Goal: Task Accomplishment & Management: Manage account settings

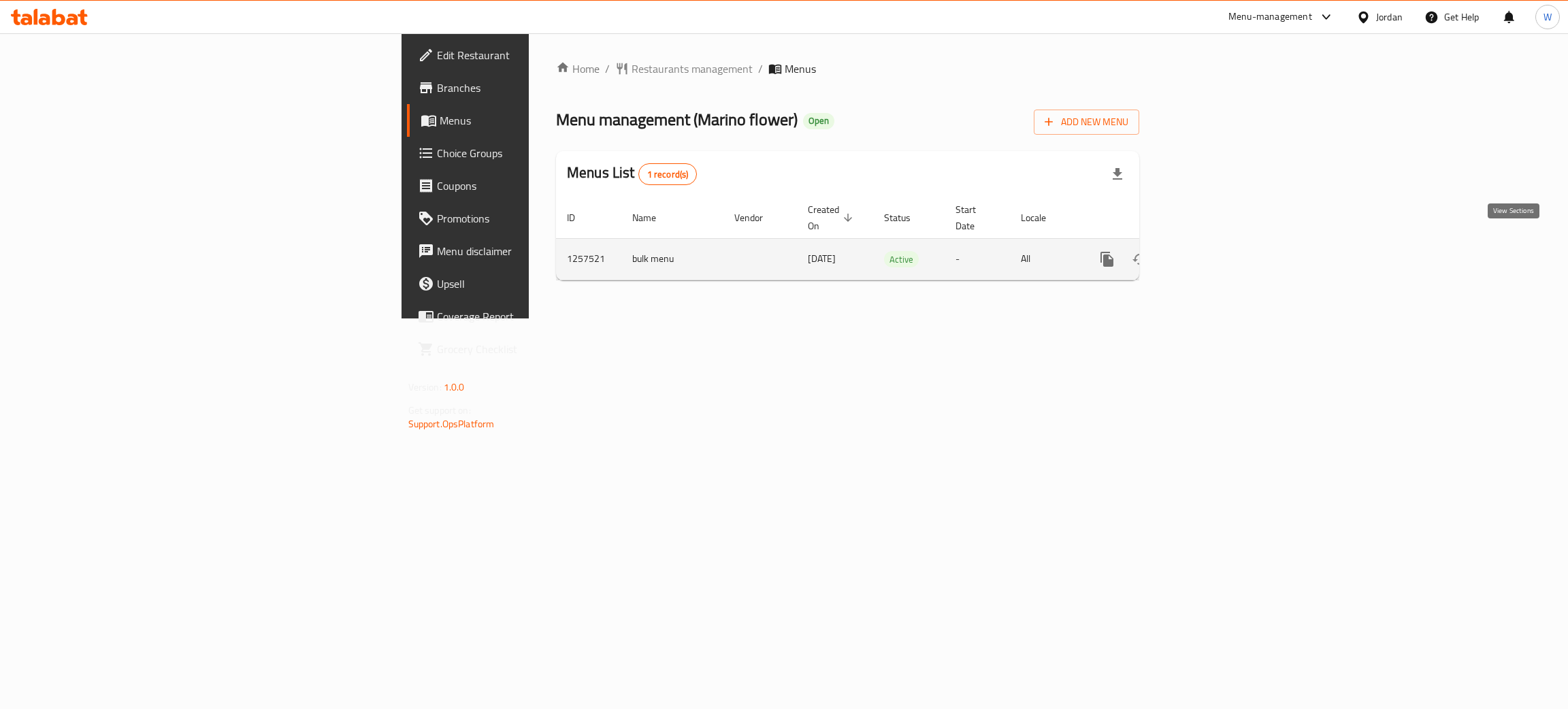
click at [1213, 251] on icon "enhanced table" at bounding box center [1204, 259] width 16 height 16
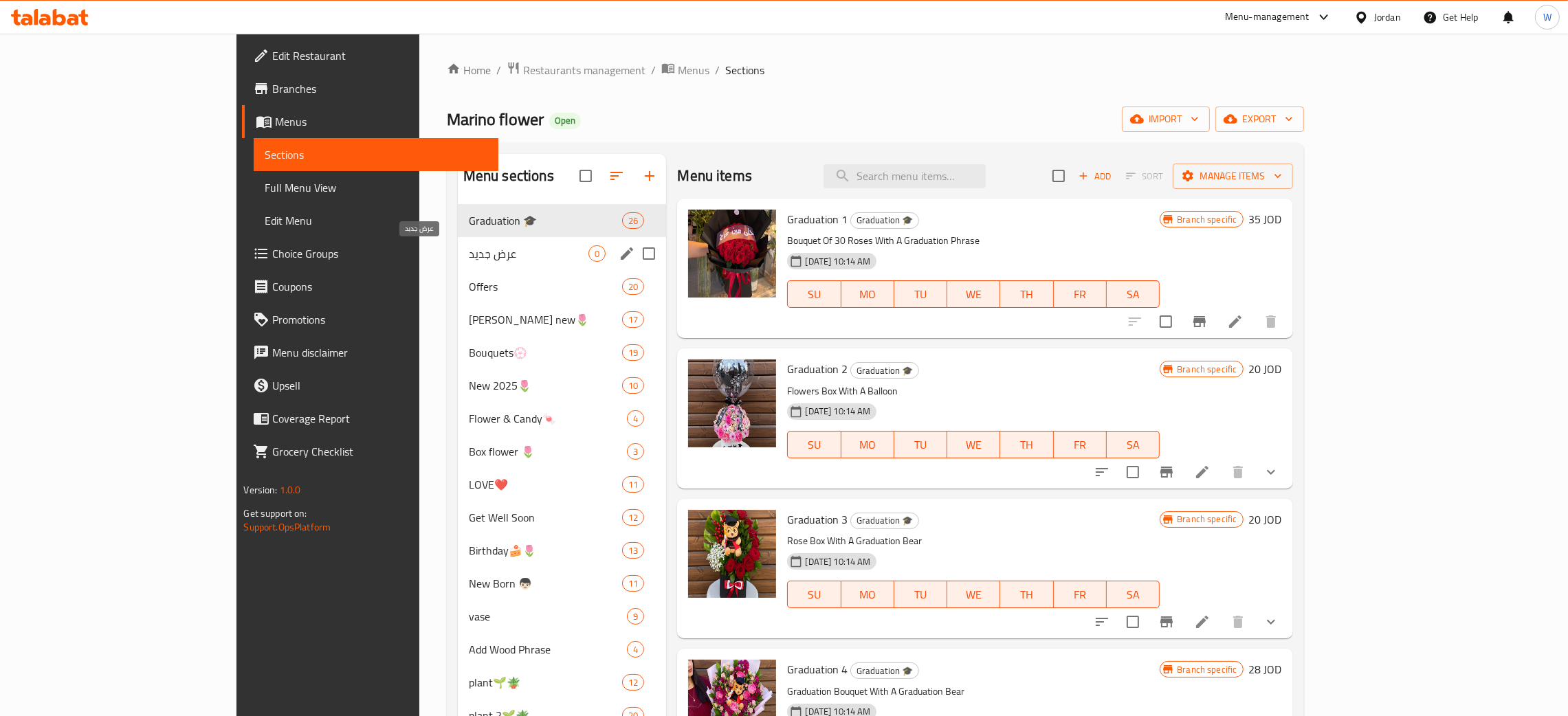
click at [469, 258] on span "عرض جديد" at bounding box center [528, 253] width 120 height 17
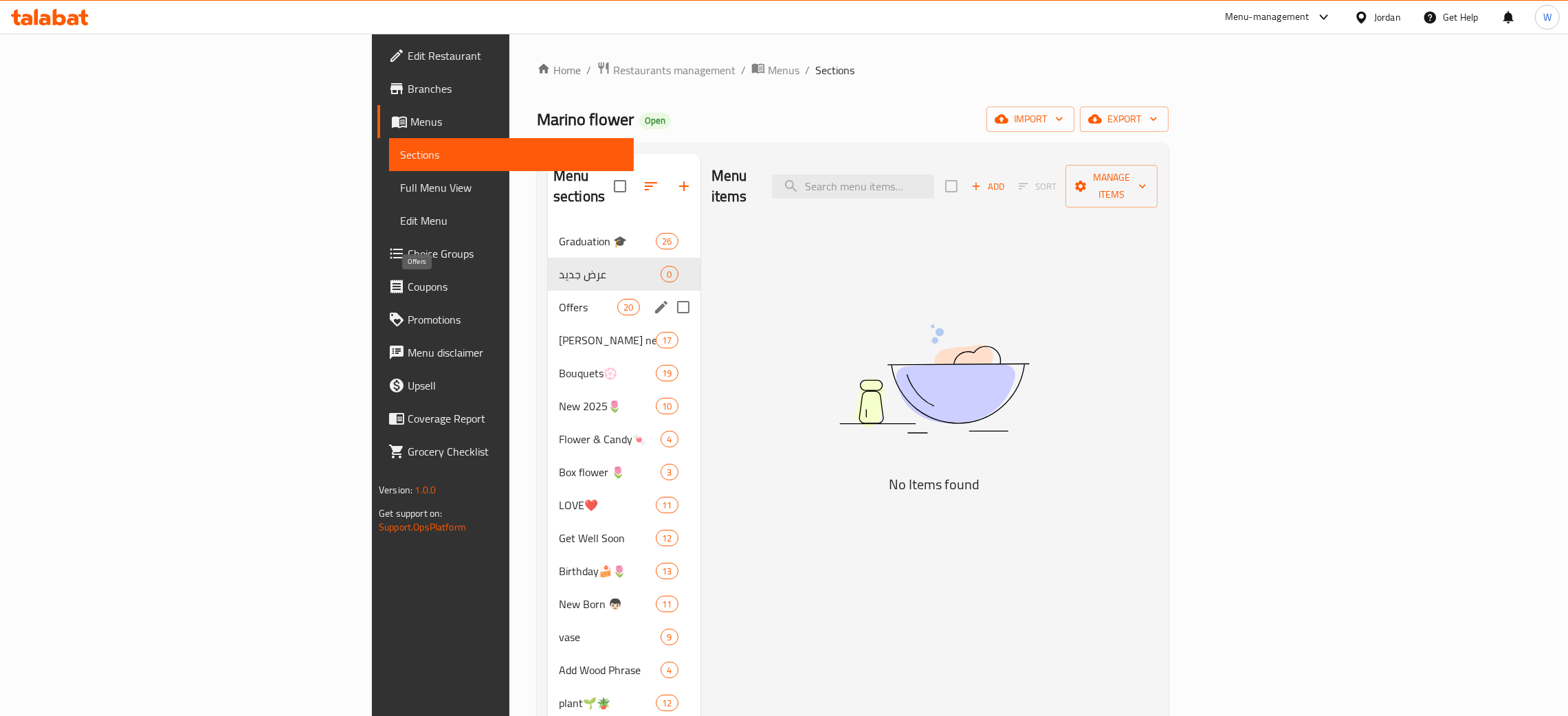
click at [559, 299] on span "Offers" at bounding box center [588, 307] width 59 height 17
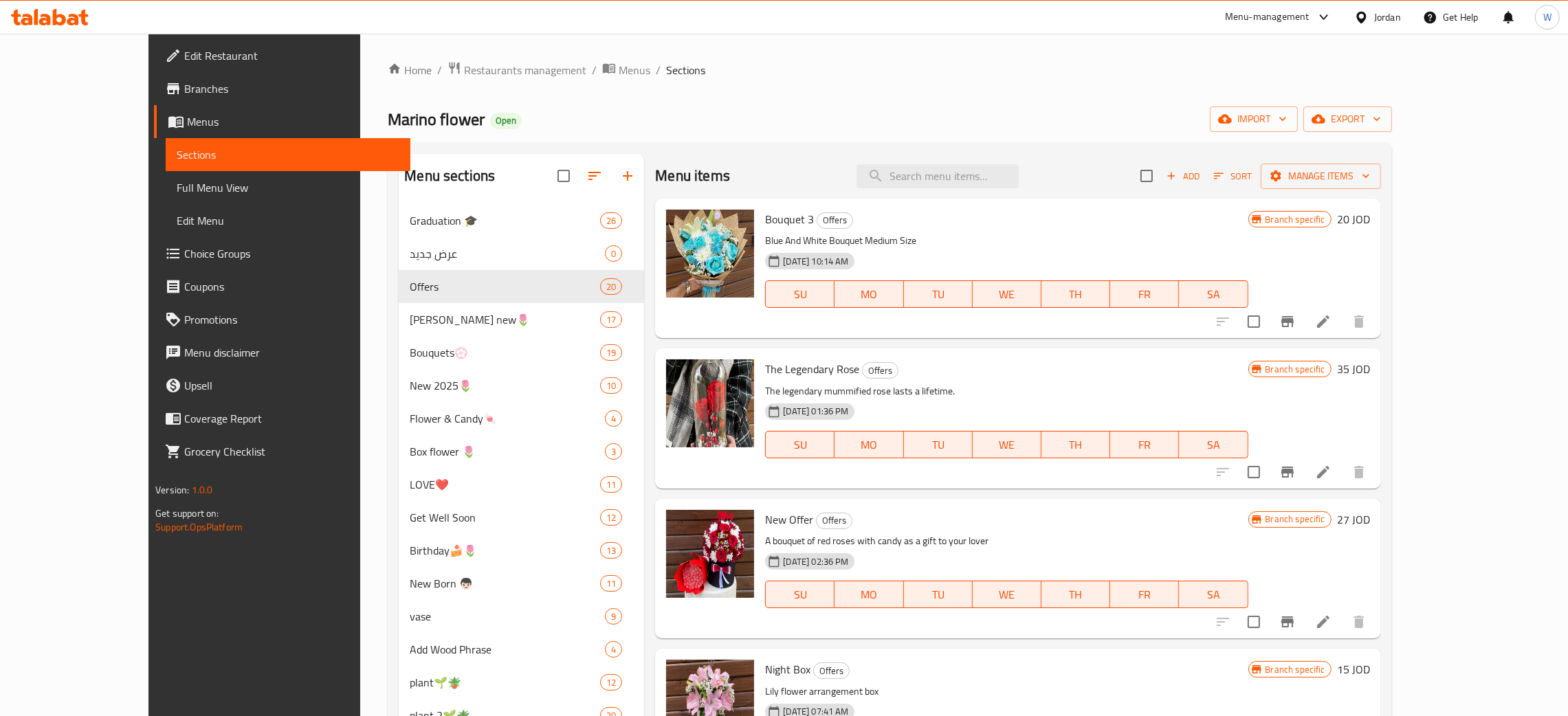
click at [1294, 321] on icon "Branch-specific-item" at bounding box center [1287, 321] width 13 height 11
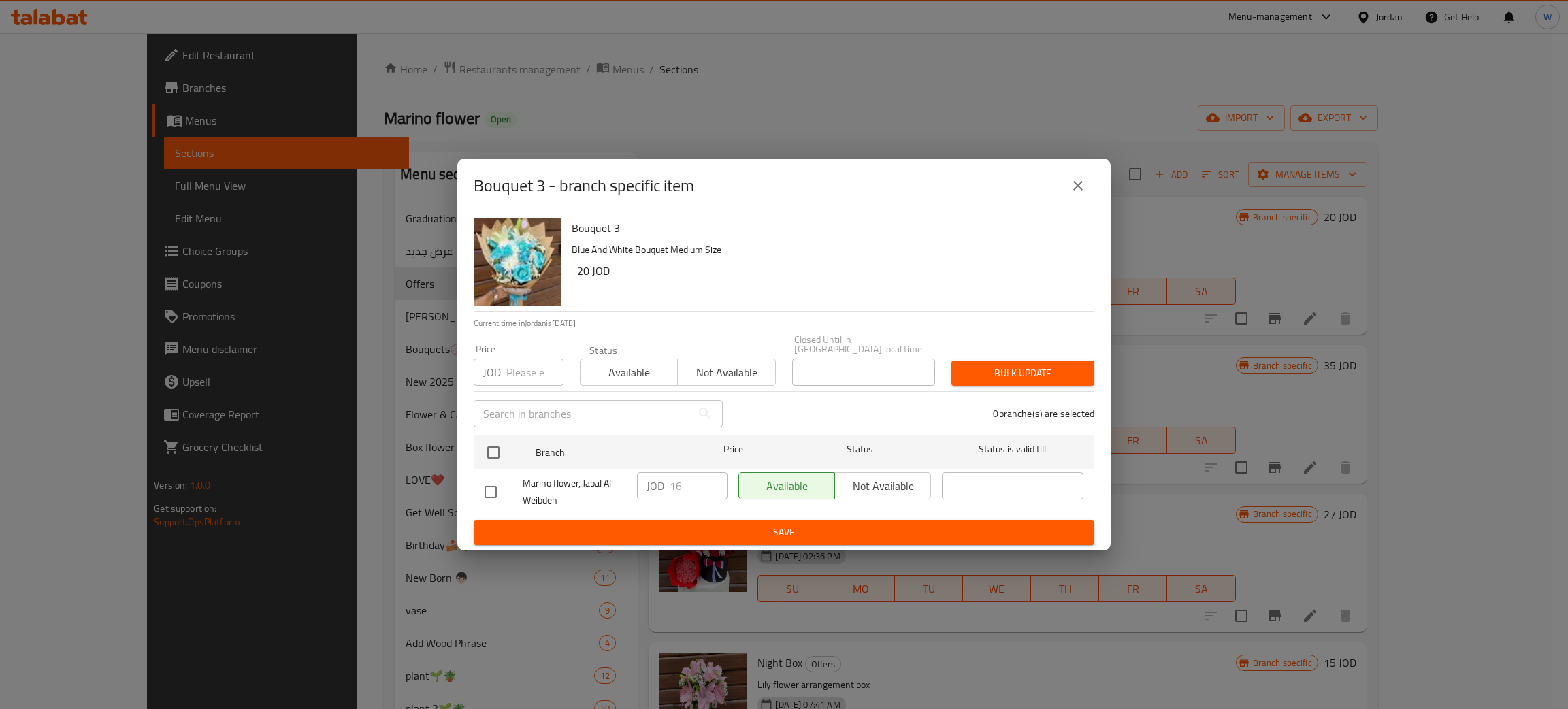
click at [1084, 192] on icon "close" at bounding box center [1077, 185] width 16 height 16
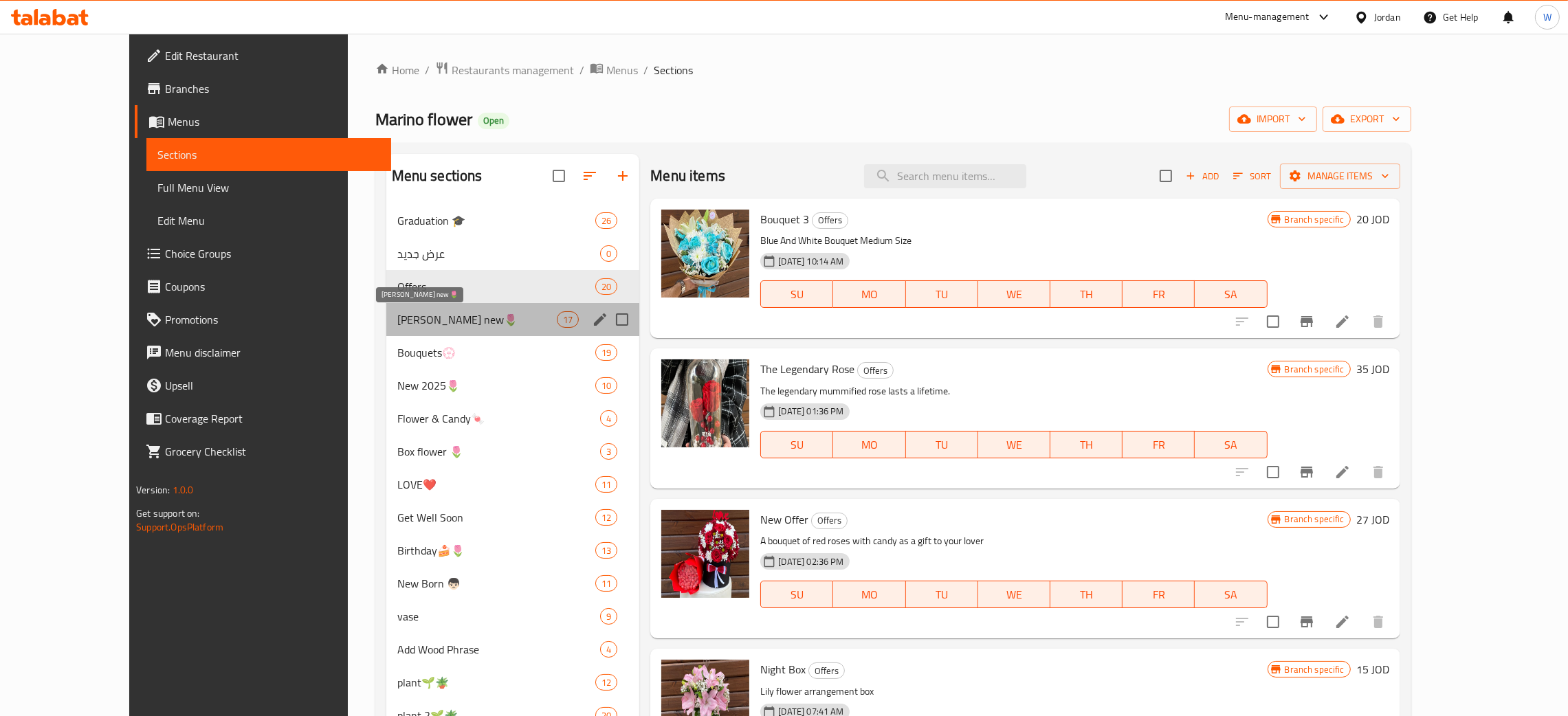
click at [397, 312] on span "[PERSON_NAME] new🌷" at bounding box center [476, 319] width 159 height 17
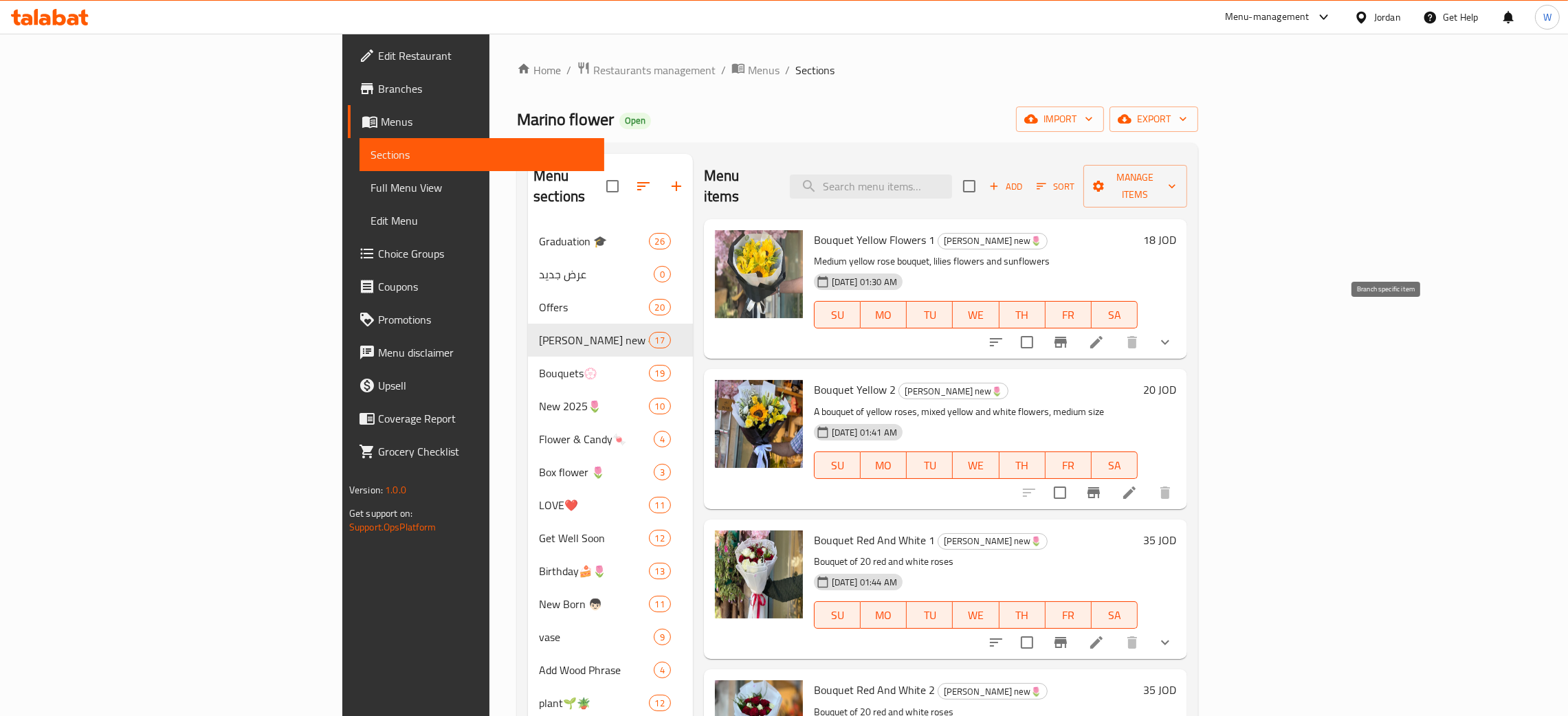
click at [1067, 336] on icon "Branch-specific-item" at bounding box center [1060, 341] width 13 height 11
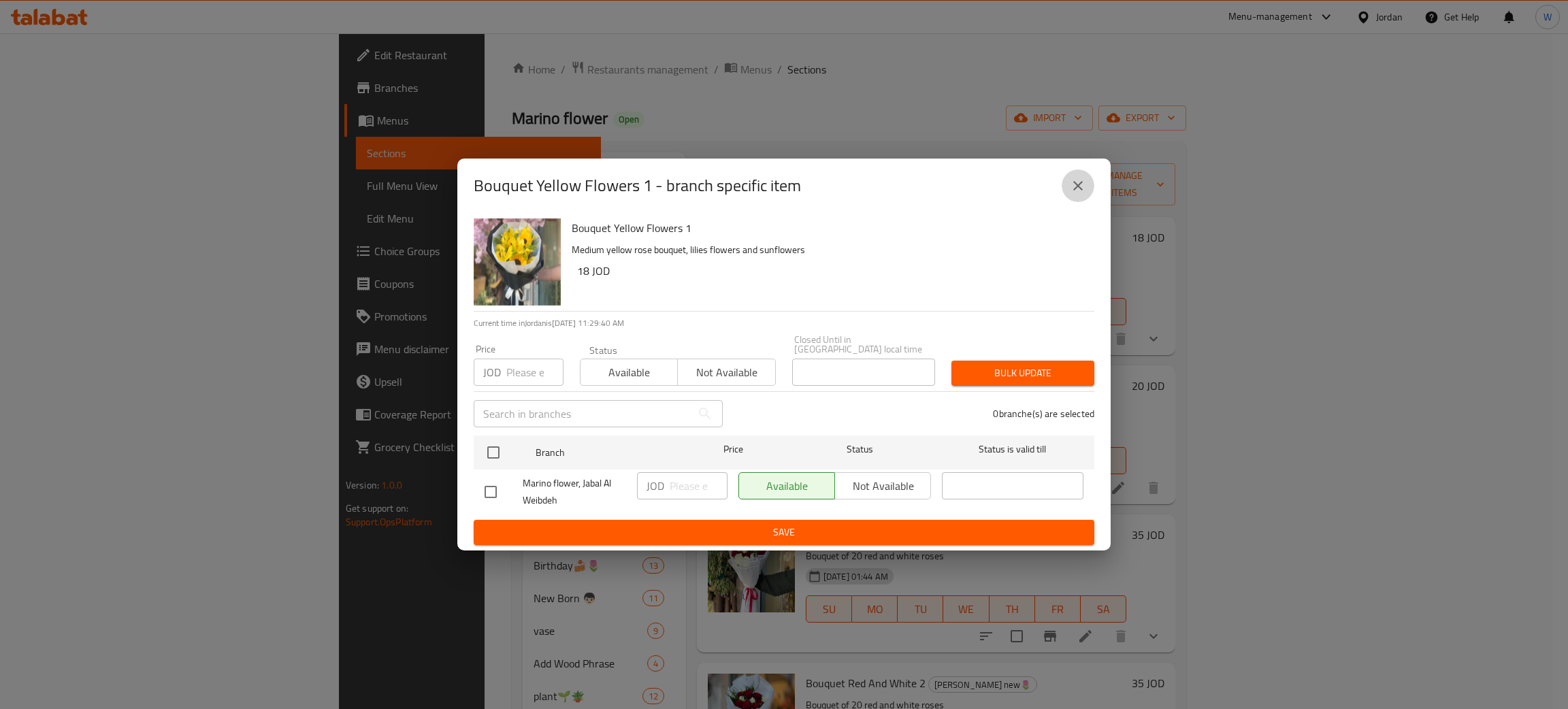
click at [1079, 184] on icon "close" at bounding box center [1077, 185] width 16 height 16
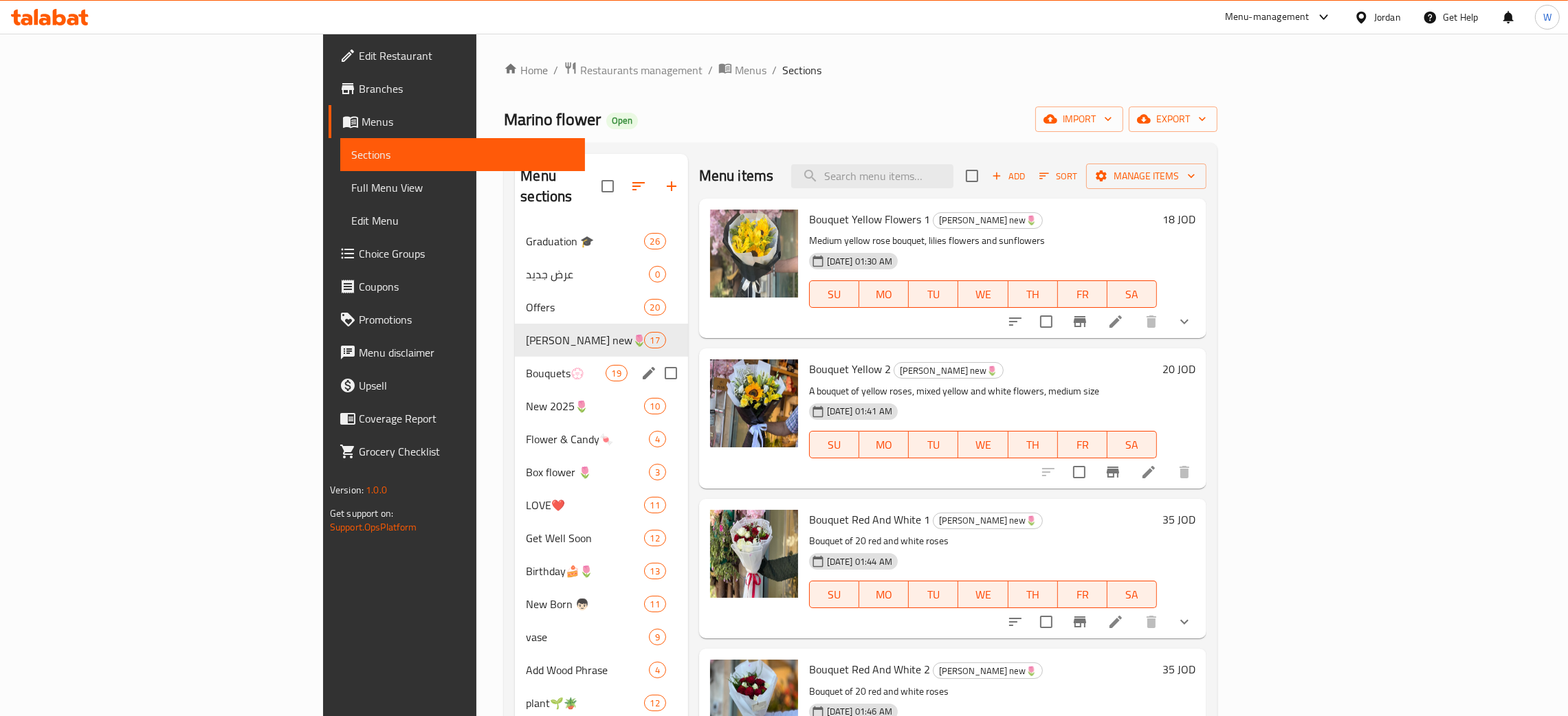
click at [526, 365] on span "Bouquets💮" at bounding box center [565, 373] width 79 height 17
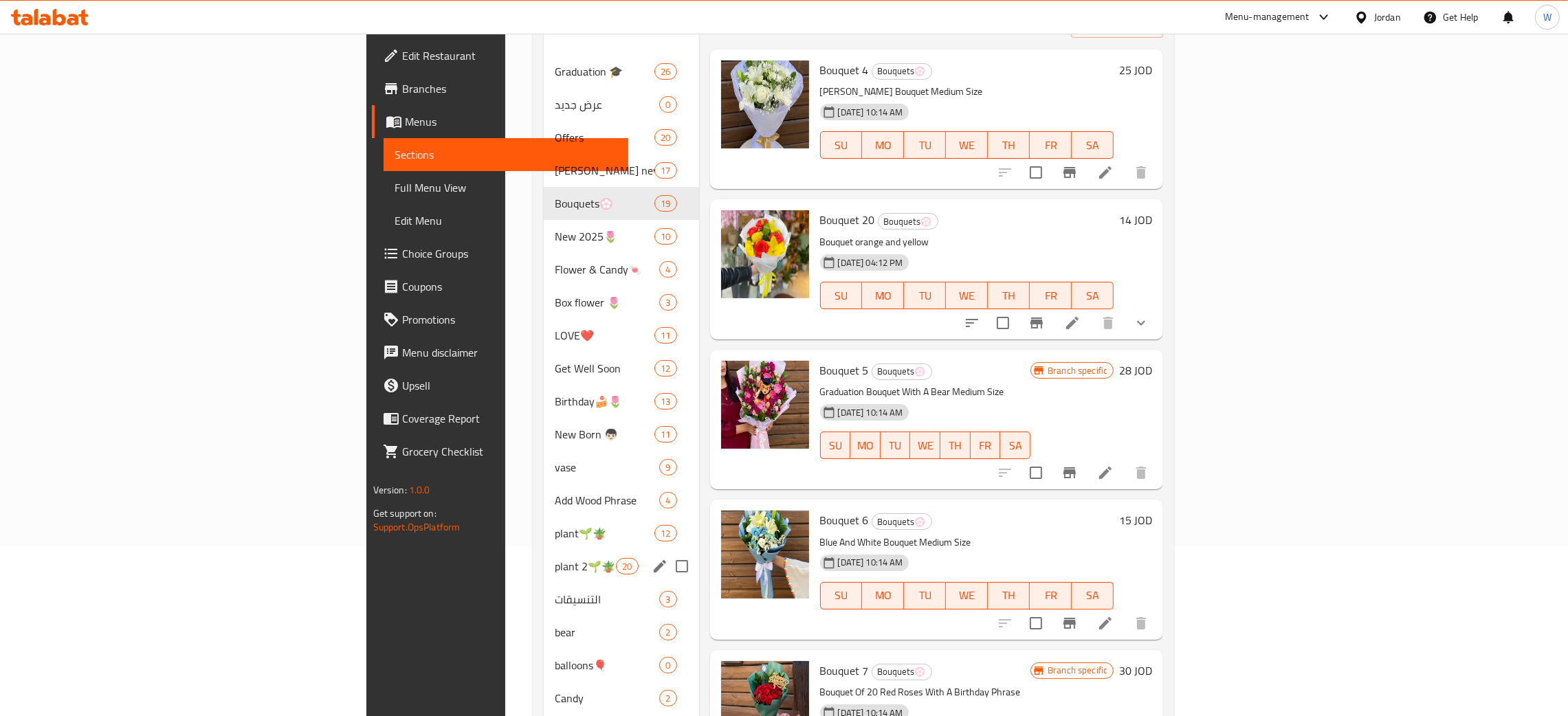
scroll to position [206, 0]
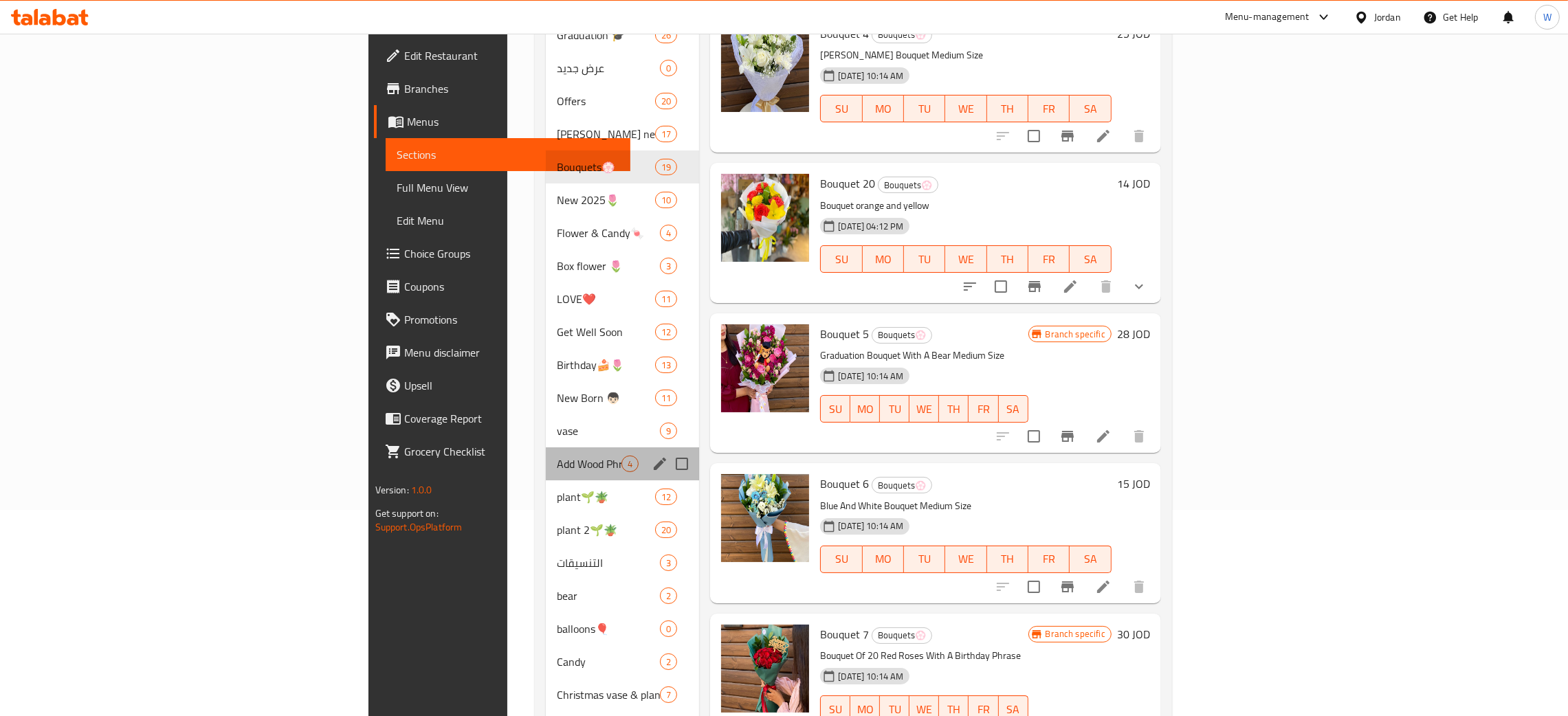
click at [546, 458] on div "Add Wood Phrase 4" at bounding box center [622, 465] width 154 height 33
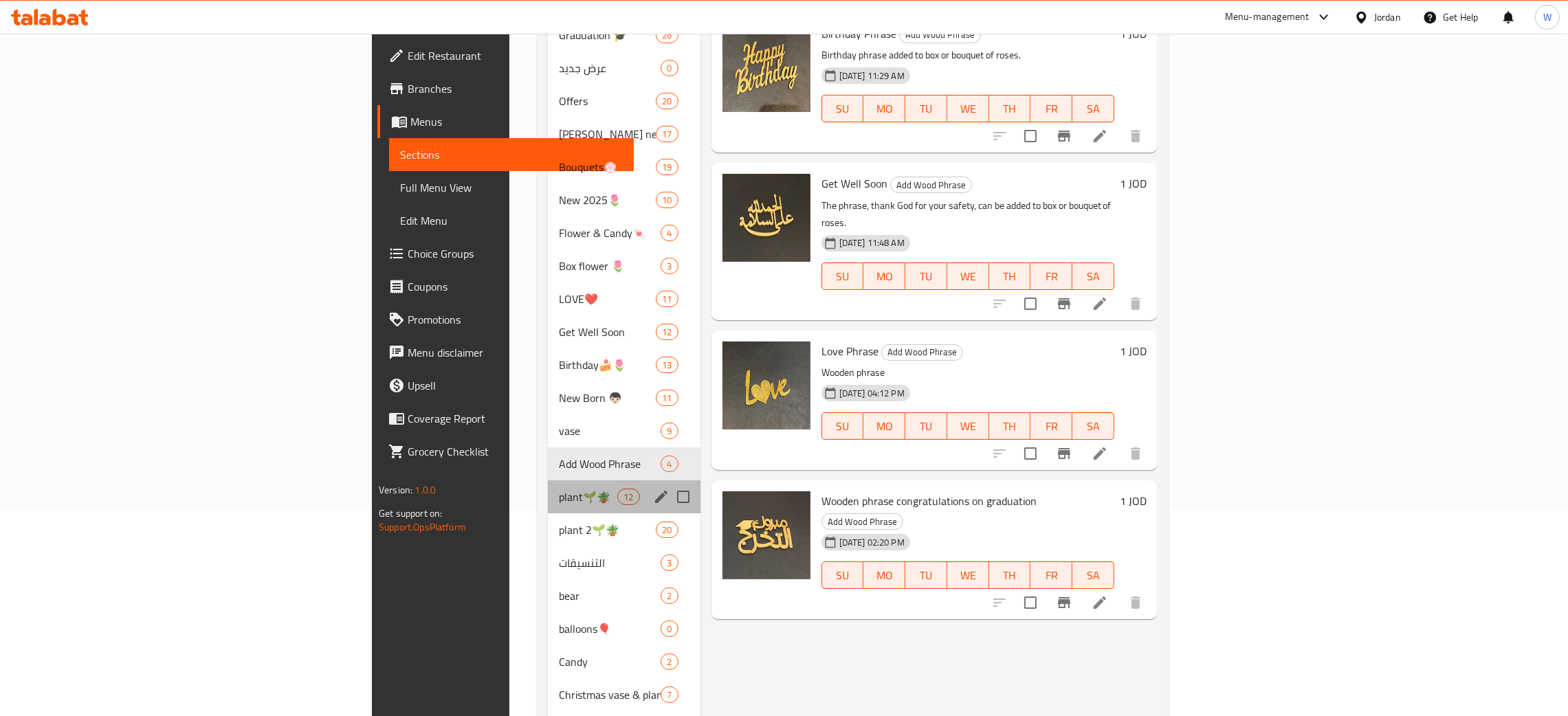
click at [548, 489] on div "plant🌱🪴 12" at bounding box center [624, 497] width 153 height 33
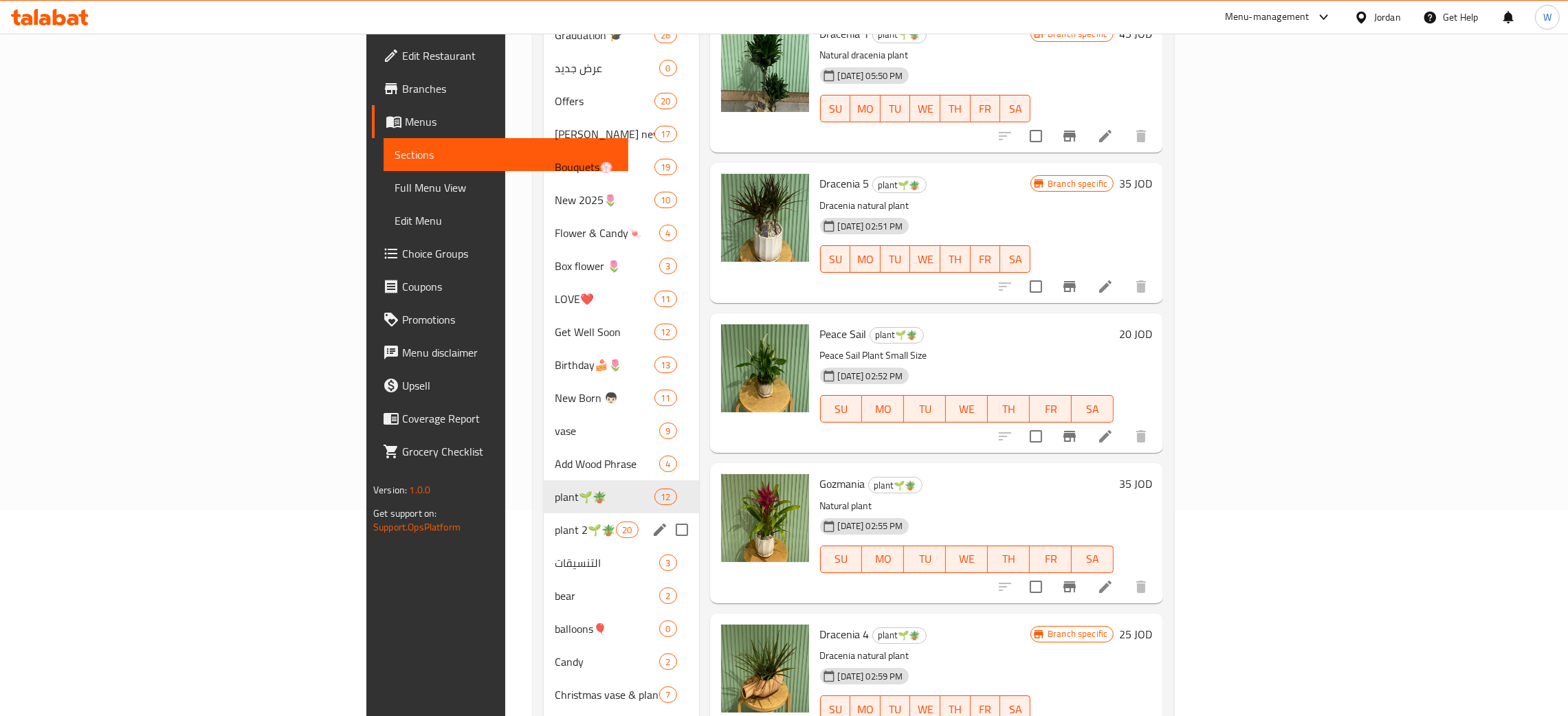
click at [555, 522] on span "plant 2🌱🪴" at bounding box center [585, 530] width 62 height 17
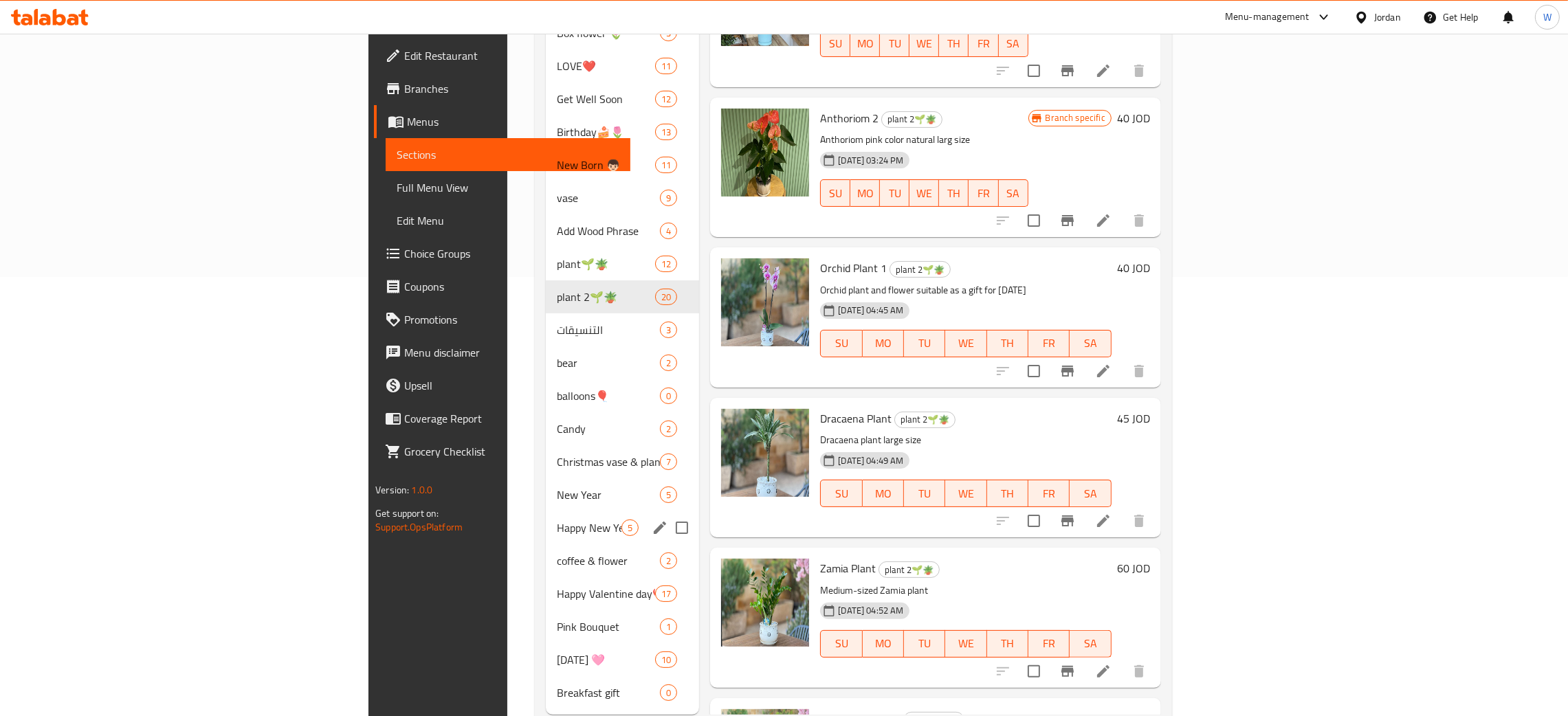
scroll to position [455, 0]
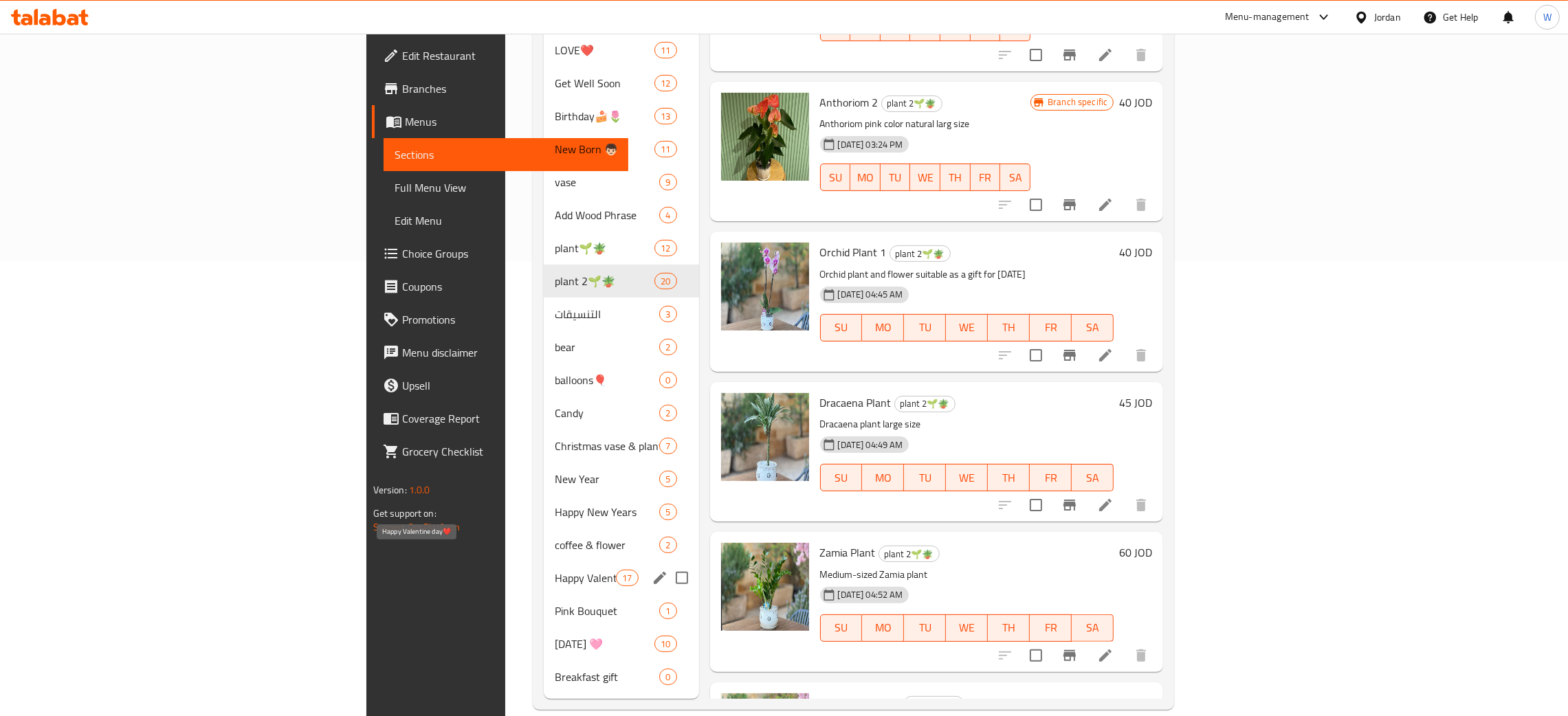
click at [555, 570] on span "Happy Valentine day❤️" at bounding box center [585, 578] width 62 height 17
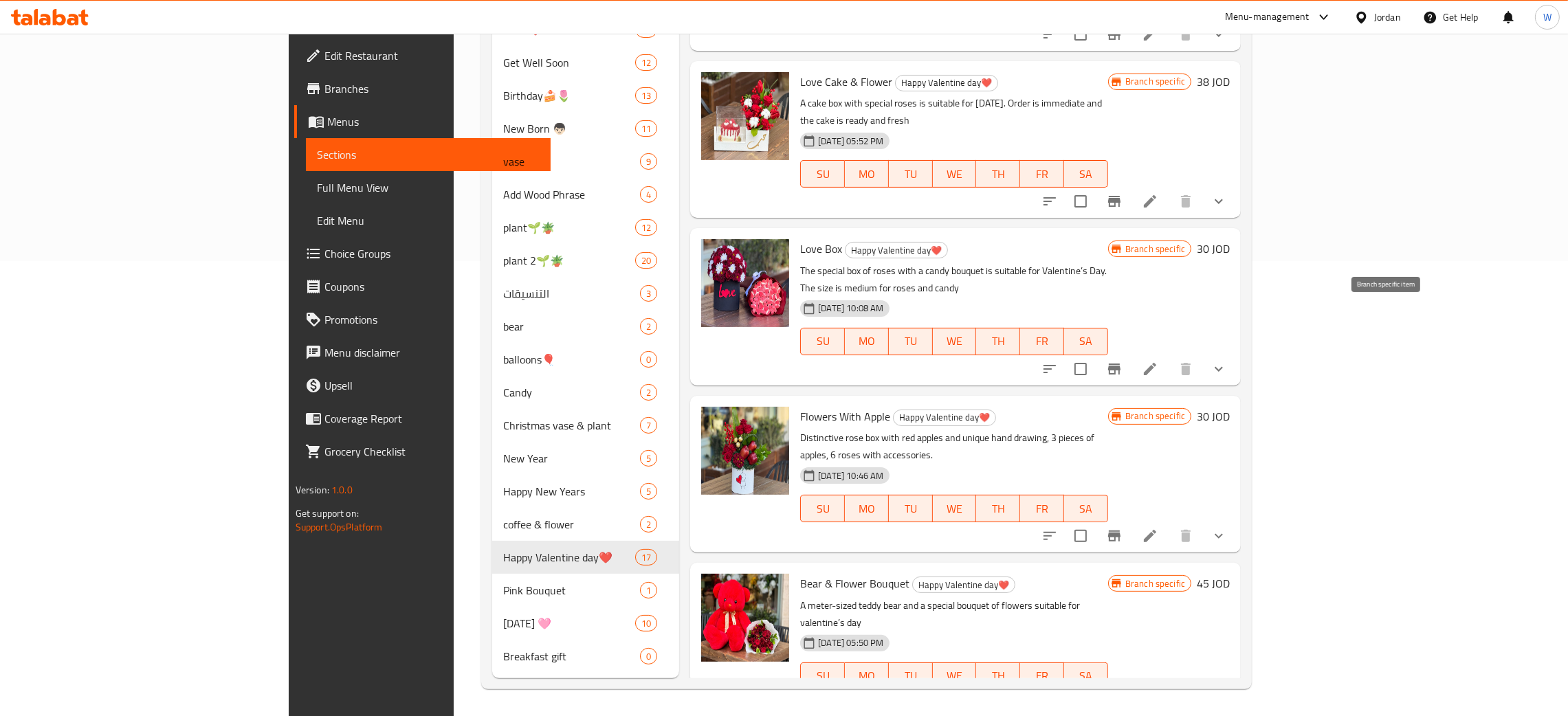
click at [1123, 361] on icon "Branch-specific-item" at bounding box center [1114, 369] width 17 height 17
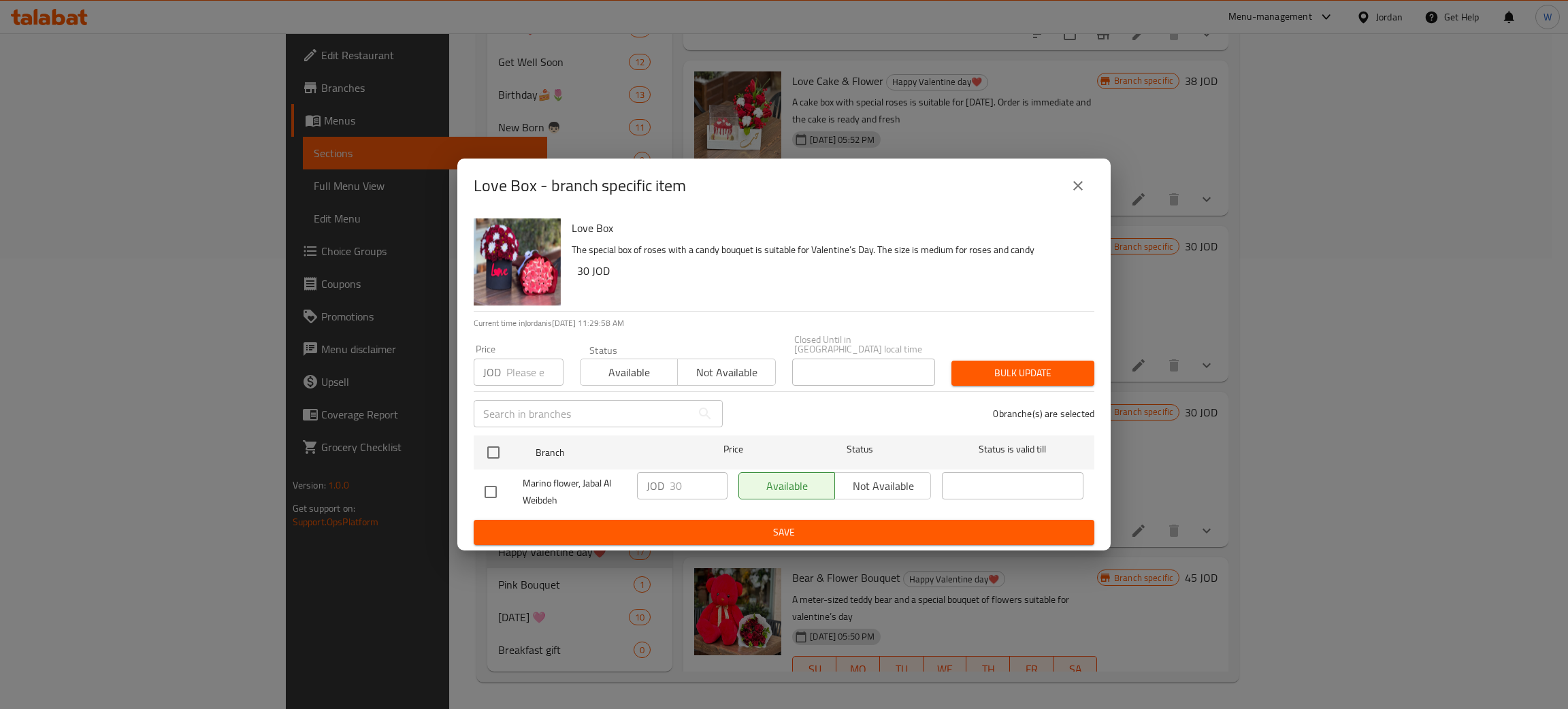
click at [1069, 175] on div "Love Box - branch specific item" at bounding box center [783, 186] width 653 height 54
click at [1073, 179] on button "close" at bounding box center [1078, 186] width 33 height 33
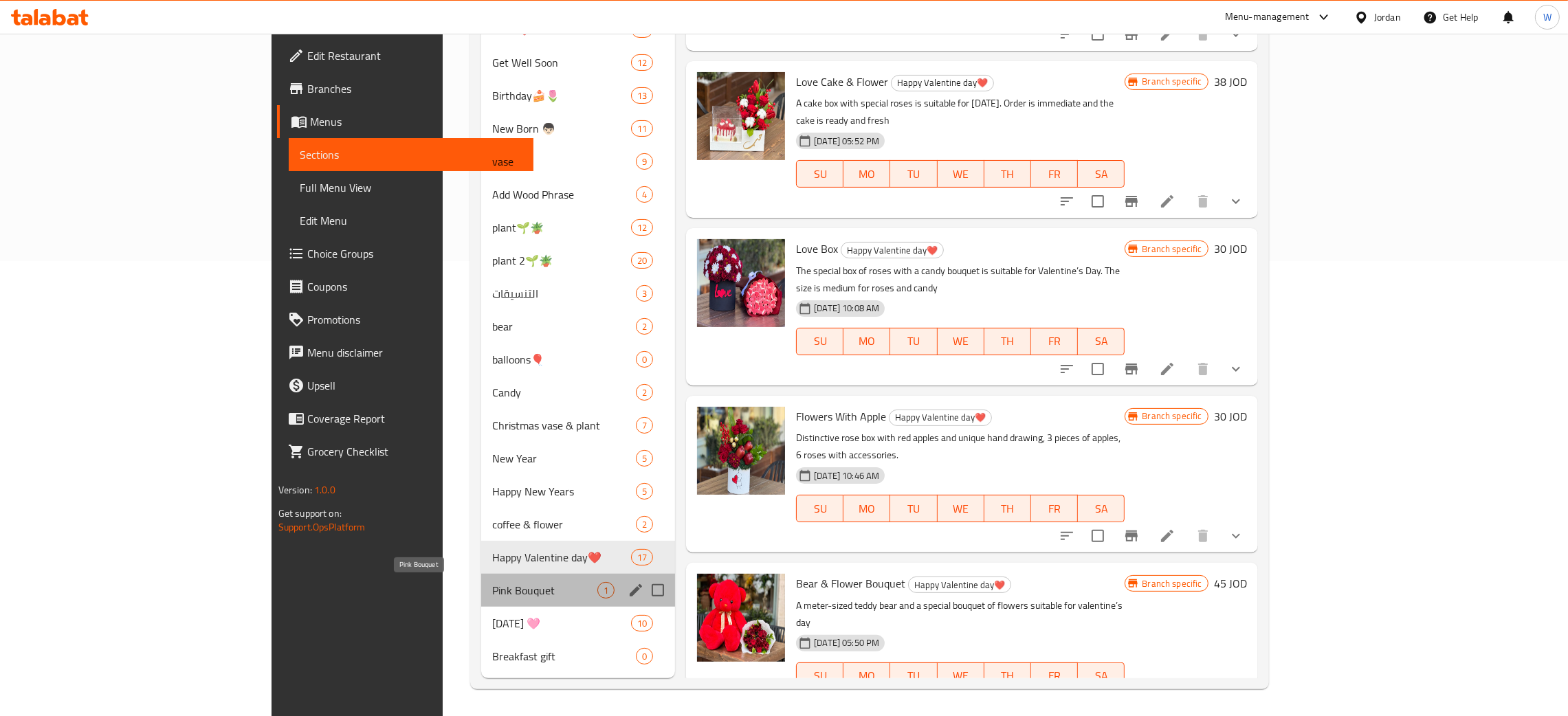
click at [492, 590] on span "Pink Bouquet" at bounding box center [545, 590] width 106 height 17
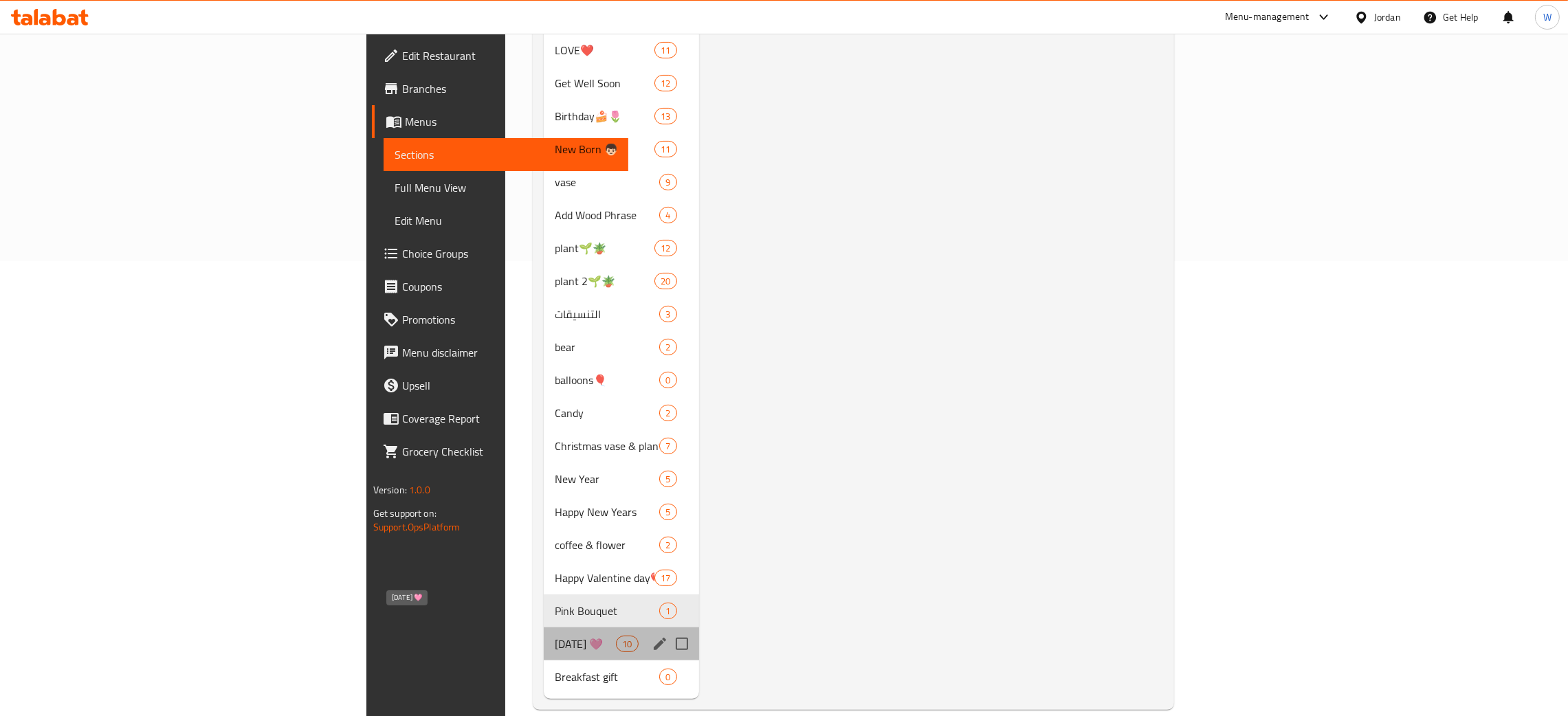
click at [555, 636] on span "[DATE] 🩷" at bounding box center [585, 644] width 62 height 17
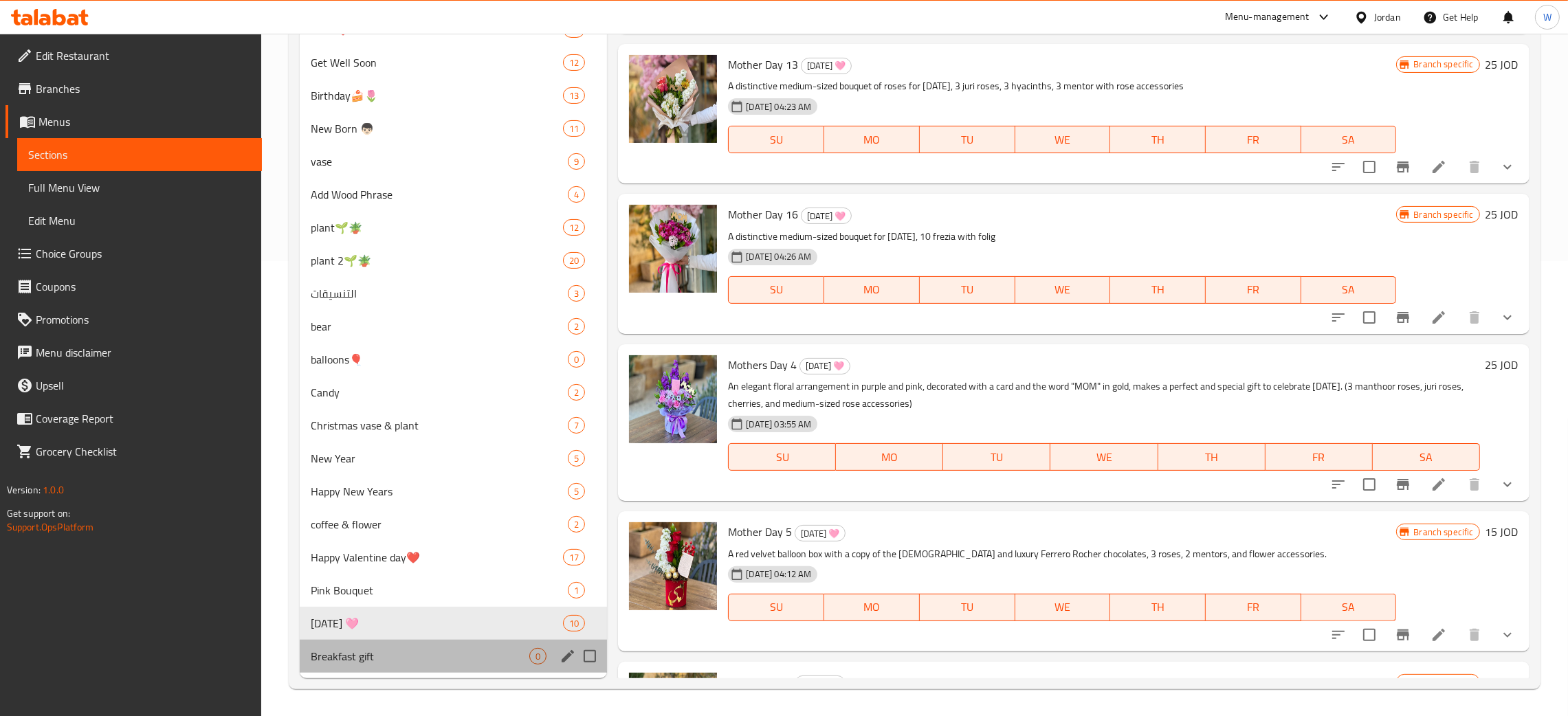
click at [415, 640] on div "Breakfast gift 0" at bounding box center [453, 656] width 307 height 33
